Goal: Navigation & Orientation: Find specific page/section

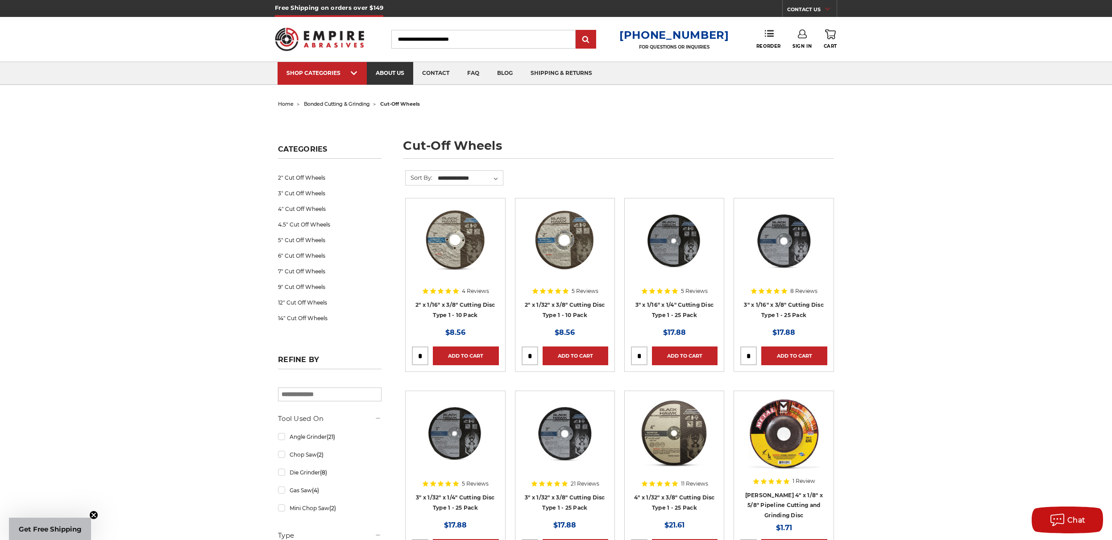
click at [394, 76] on link "about us" at bounding box center [390, 73] width 46 height 23
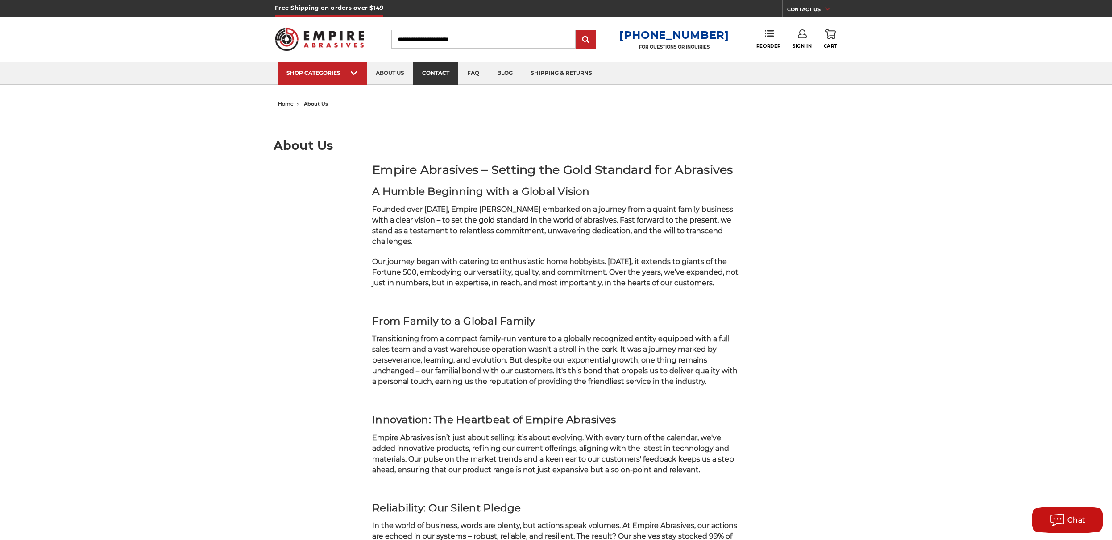
click at [437, 67] on link "contact" at bounding box center [435, 73] width 45 height 23
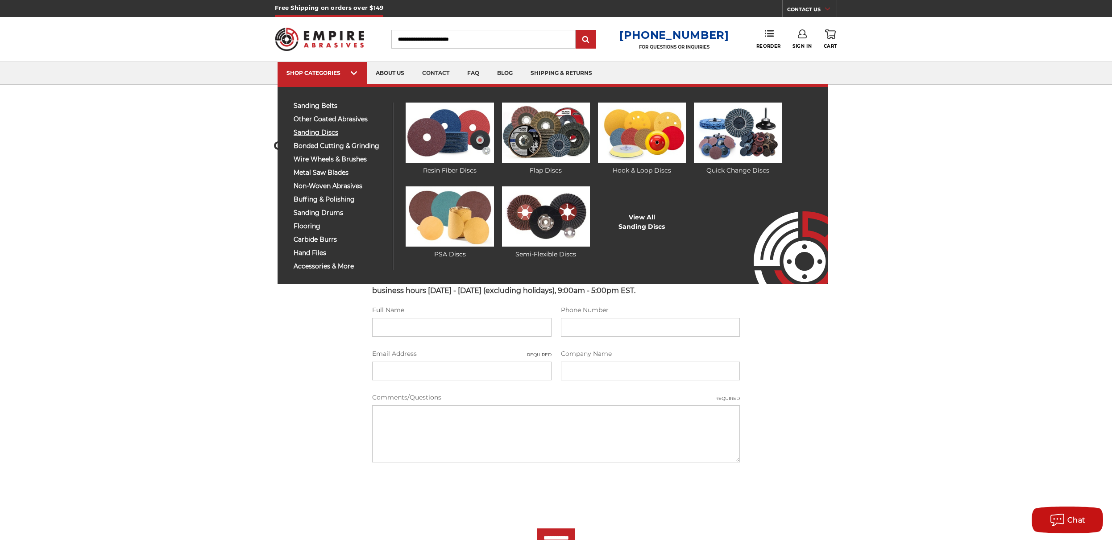
click at [314, 136] on span "sanding discs" at bounding box center [340, 132] width 92 height 7
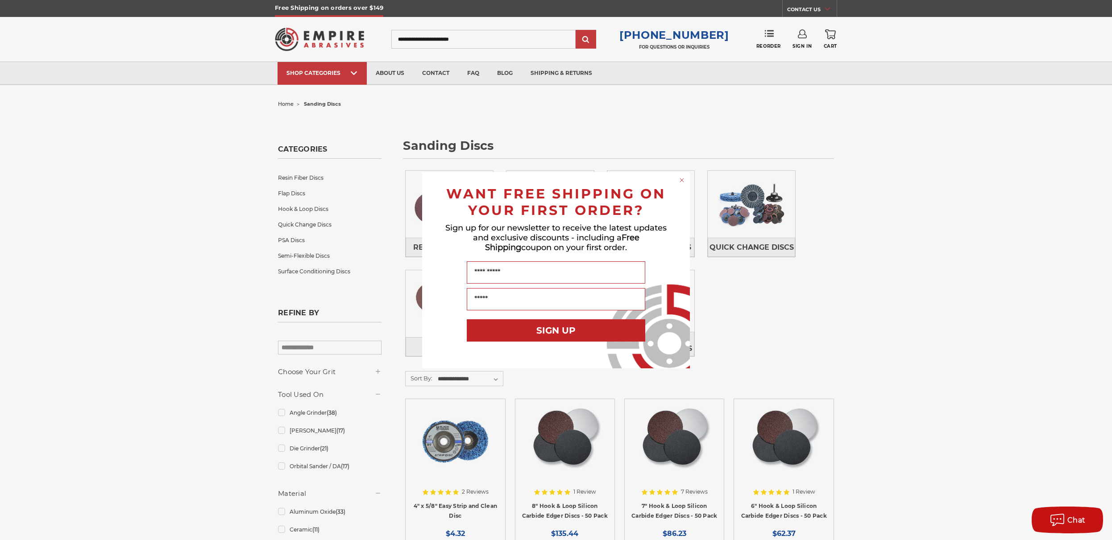
click at [683, 180] on circle "Close dialog" at bounding box center [682, 180] width 8 height 8
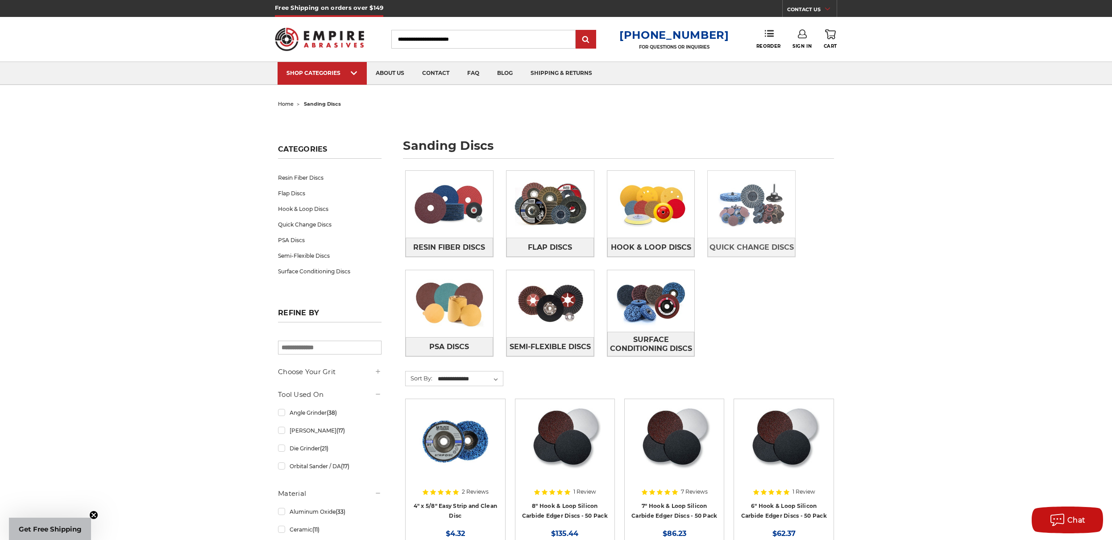
click at [764, 213] on img at bounding box center [751, 205] width 87 height 62
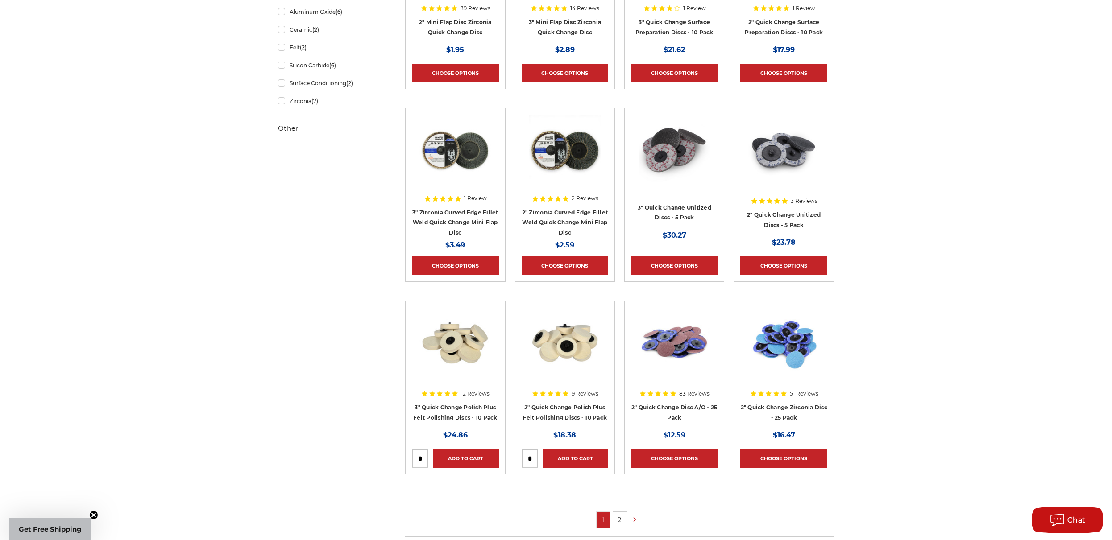
scroll to position [319, 0]
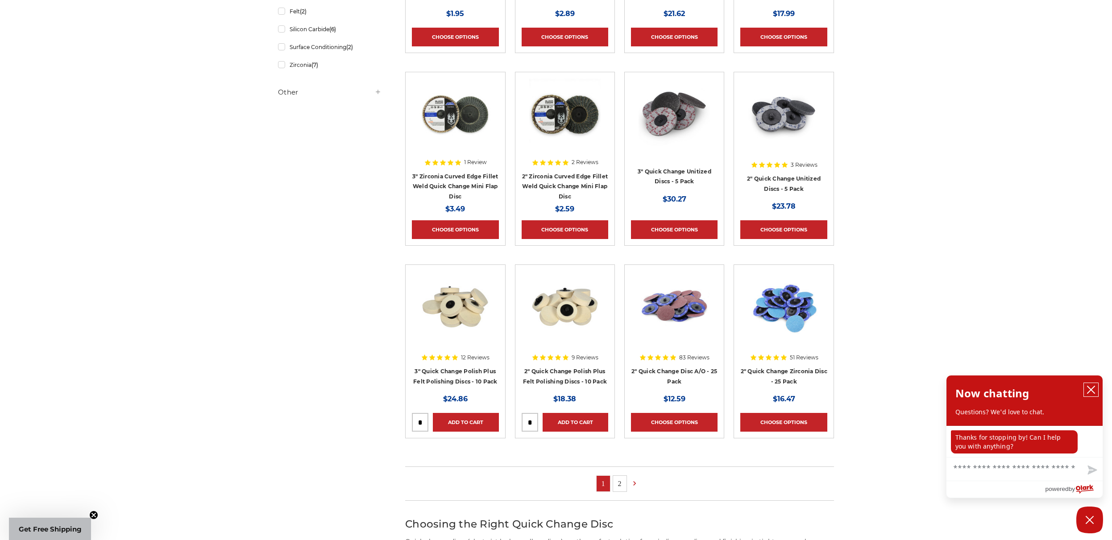
click at [1093, 388] on icon "close chatbox" at bounding box center [1090, 389] width 7 height 7
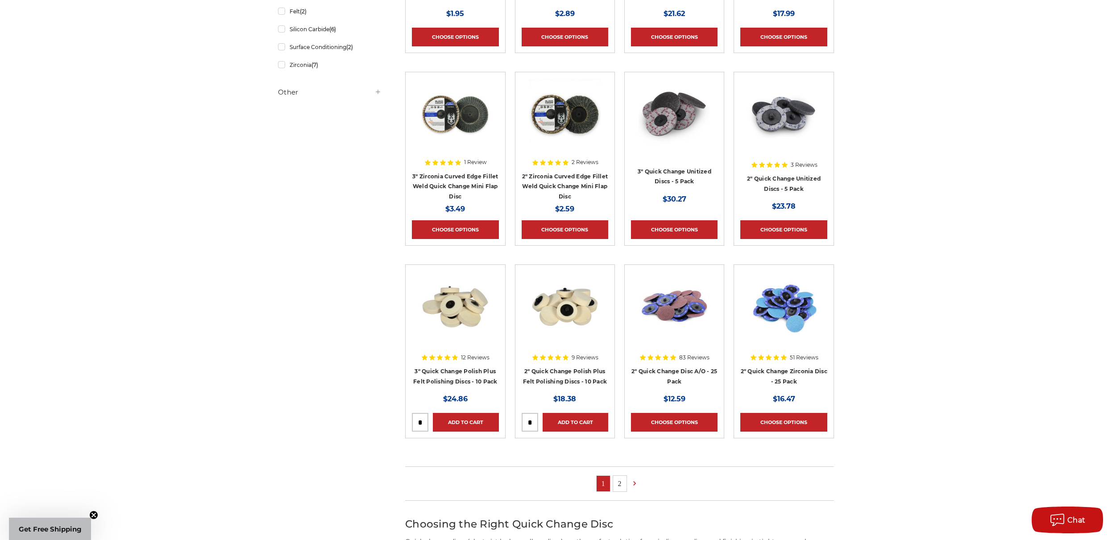
click at [623, 488] on link "2" at bounding box center [619, 484] width 13 height 16
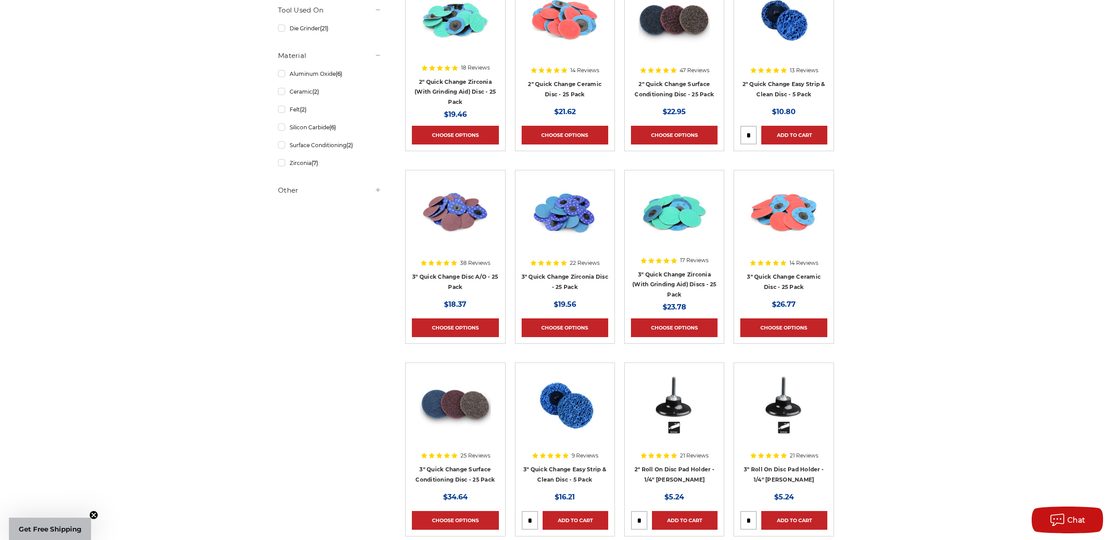
scroll to position [212, 0]
